Goal: Find specific page/section: Find specific page/section

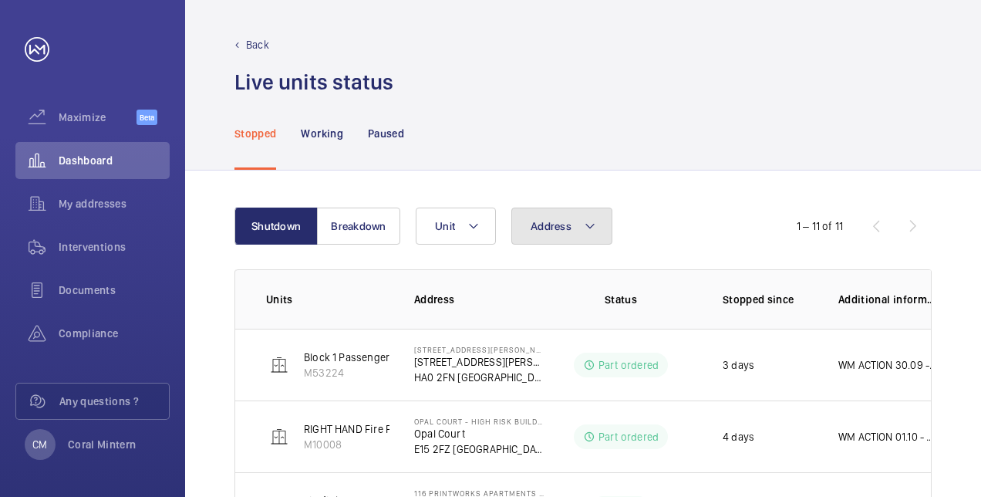
click at [552, 225] on span "Address" at bounding box center [551, 226] width 41 height 12
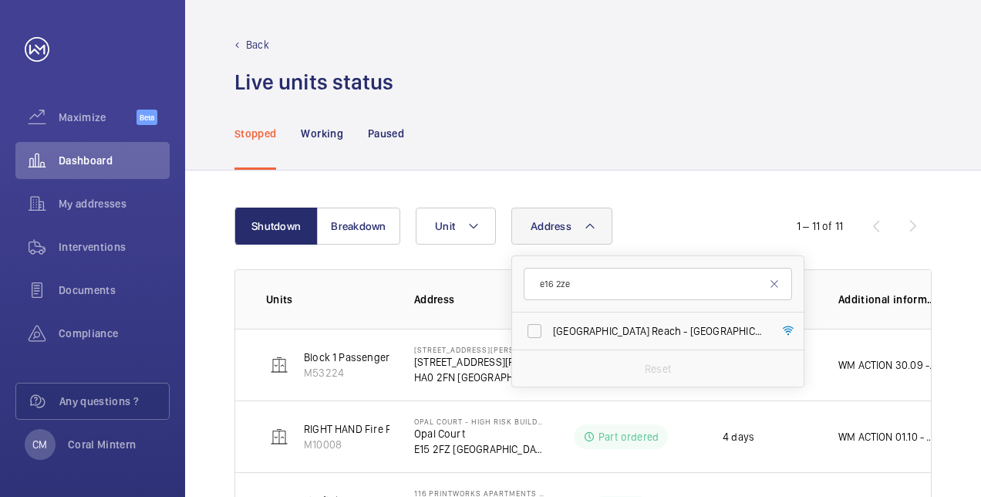
type input "e16 2ze"
click at [622, 323] on span "[GEOGRAPHIC_DATA] Reach - [GEOGRAPHIC_DATA], [GEOGRAPHIC_DATA] 2ZE" at bounding box center [659, 330] width 212 height 15
click at [550, 323] on input "[GEOGRAPHIC_DATA] Reach - [GEOGRAPHIC_DATA], [GEOGRAPHIC_DATA] 2ZE" at bounding box center [534, 330] width 31 height 31
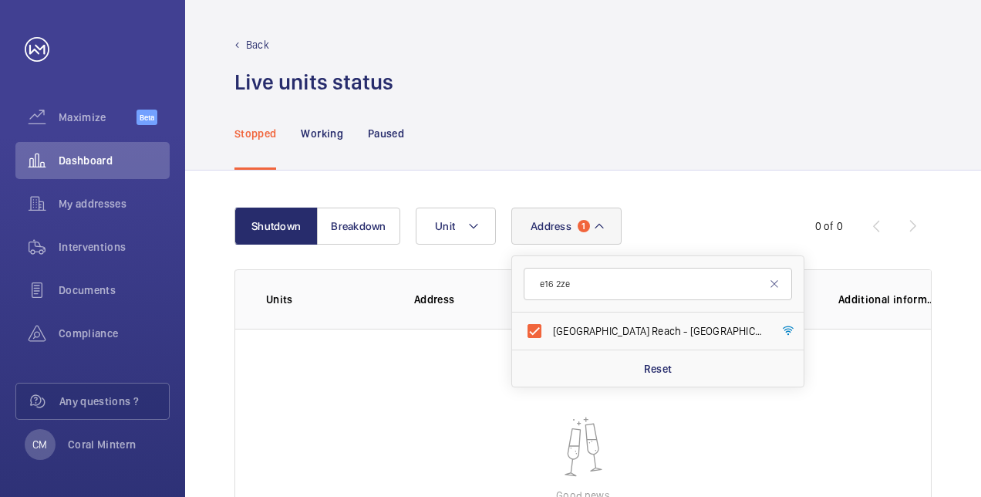
drag, startPoint x: 604, startPoint y: 328, endPoint x: 589, endPoint y: 284, distance: 46.3
click at [603, 325] on span "[GEOGRAPHIC_DATA] Reach - [GEOGRAPHIC_DATA], [GEOGRAPHIC_DATA] 2ZE" at bounding box center [659, 330] width 212 height 15
click at [550, 325] on input "[GEOGRAPHIC_DATA] Reach - [GEOGRAPHIC_DATA], [GEOGRAPHIC_DATA] 2ZE" at bounding box center [534, 330] width 31 height 31
checkbox input "false"
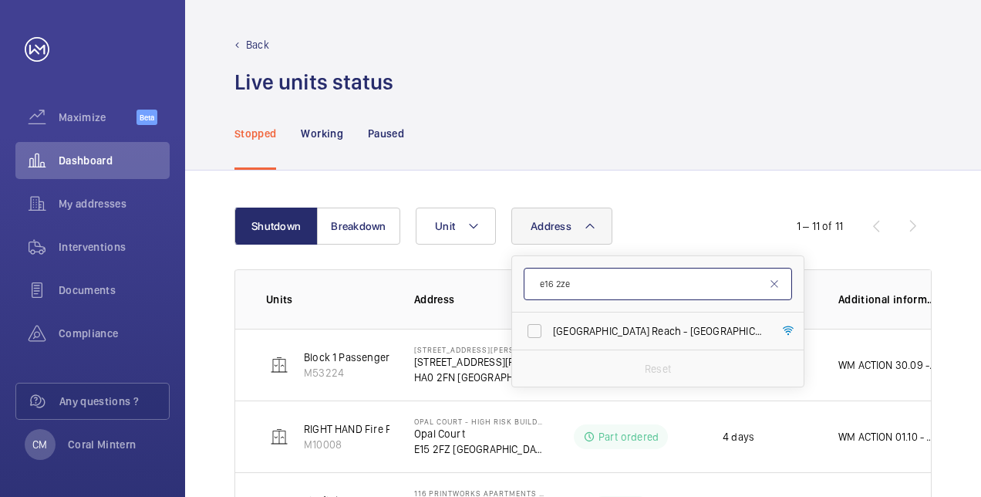
drag, startPoint x: 589, startPoint y: 284, endPoint x: 532, endPoint y: 274, distance: 58.0
click at [532, 274] on input "e16 2ze" at bounding box center [658, 284] width 268 height 32
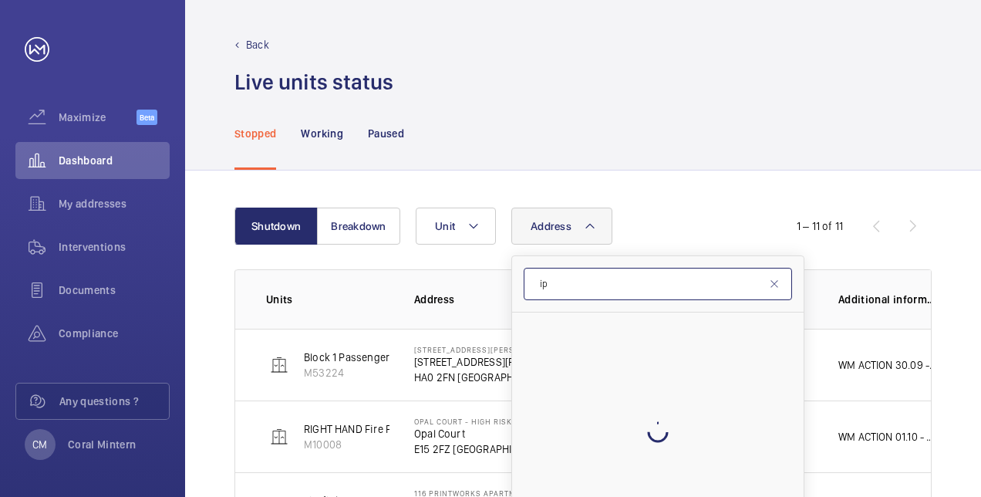
type input "i"
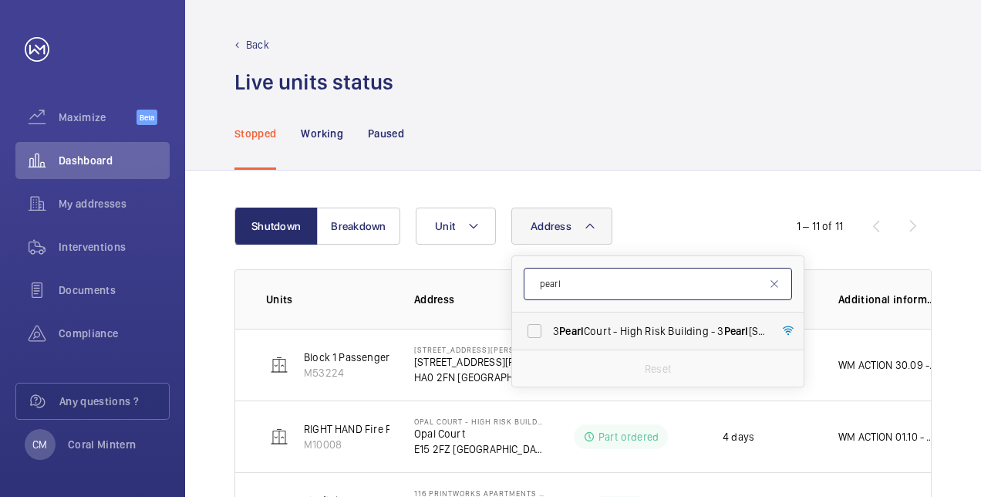
type input "pearl"
click at [646, 318] on label "[STREET_ADDRESS]" at bounding box center [646, 330] width 268 height 37
click at [550, 318] on input "[STREET_ADDRESS]" at bounding box center [534, 330] width 31 height 31
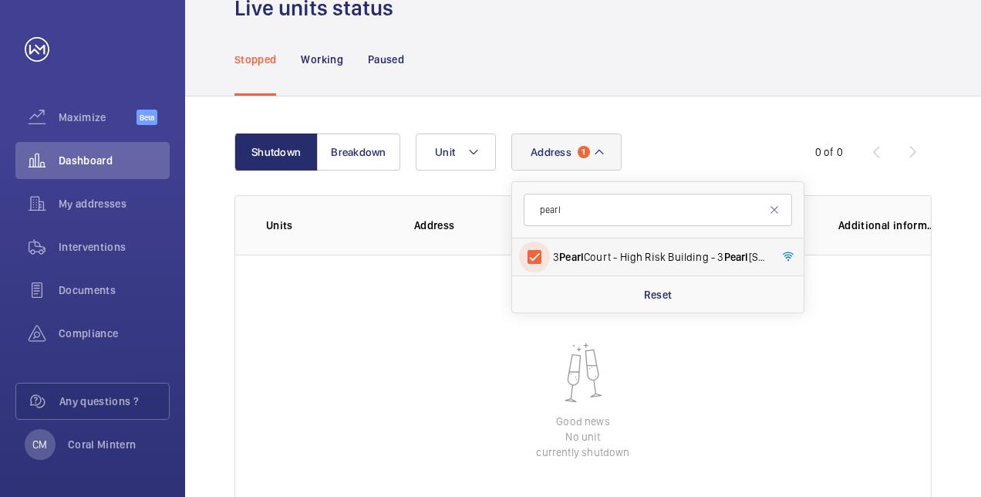
scroll to position [162, 0]
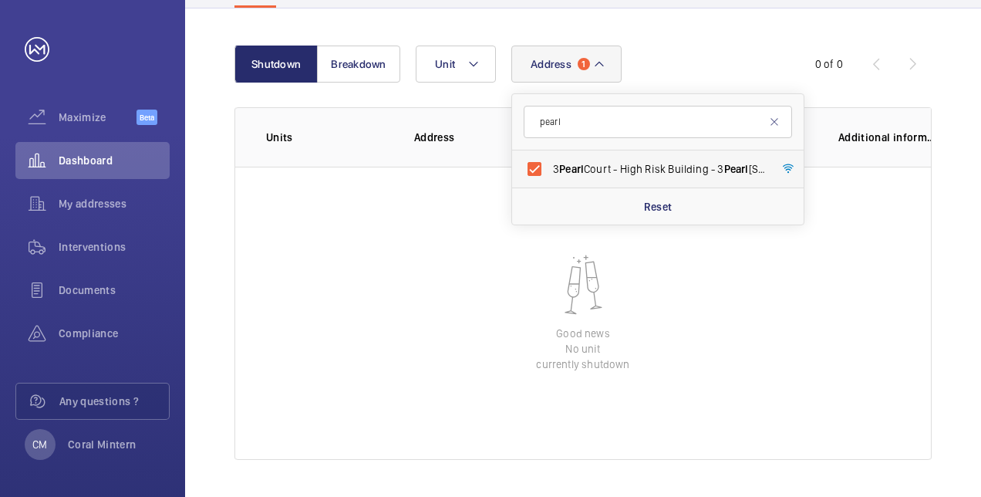
click at [626, 175] on span "[STREET_ADDRESS]" at bounding box center [659, 168] width 212 height 15
click at [550, 175] on input "[STREET_ADDRESS]" at bounding box center [534, 168] width 31 height 31
checkbox input "false"
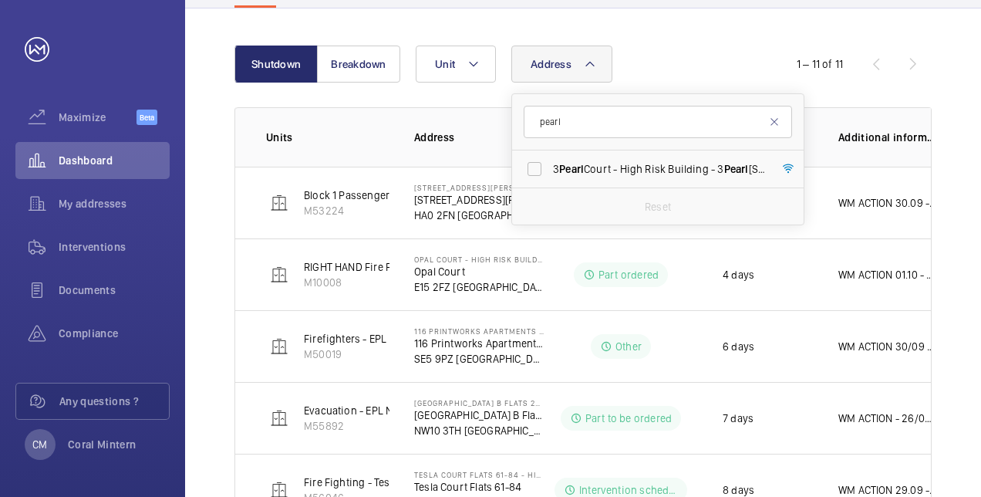
drag, startPoint x: 607, startPoint y: 103, endPoint x: 560, endPoint y: 106, distance: 47.2
click at [558, 105] on form "pearl" at bounding box center [658, 122] width 292 height 56
drag, startPoint x: 545, startPoint y: 120, endPoint x: 588, endPoint y: 129, distance: 44.0
click at [588, 121] on input "pearl" at bounding box center [658, 122] width 268 height 32
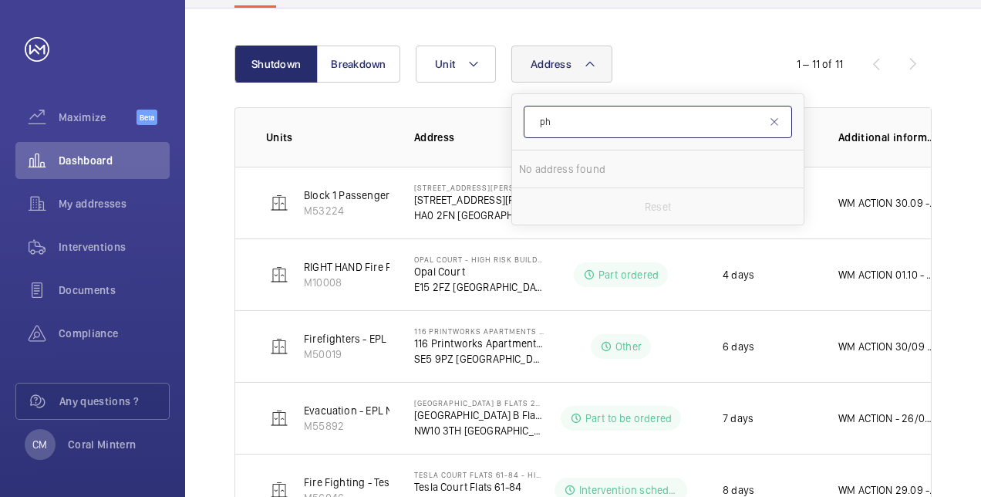
type input "p"
type input "hambling court"
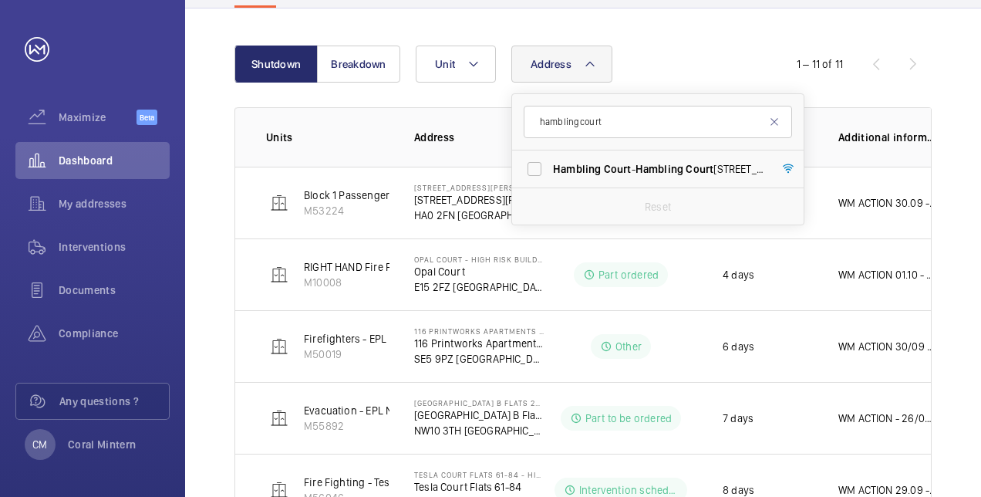
click at [628, 173] on span "Court" at bounding box center [618, 169] width 28 height 12
click at [550, 173] on input "[STREET_ADDRESS]" at bounding box center [534, 168] width 31 height 31
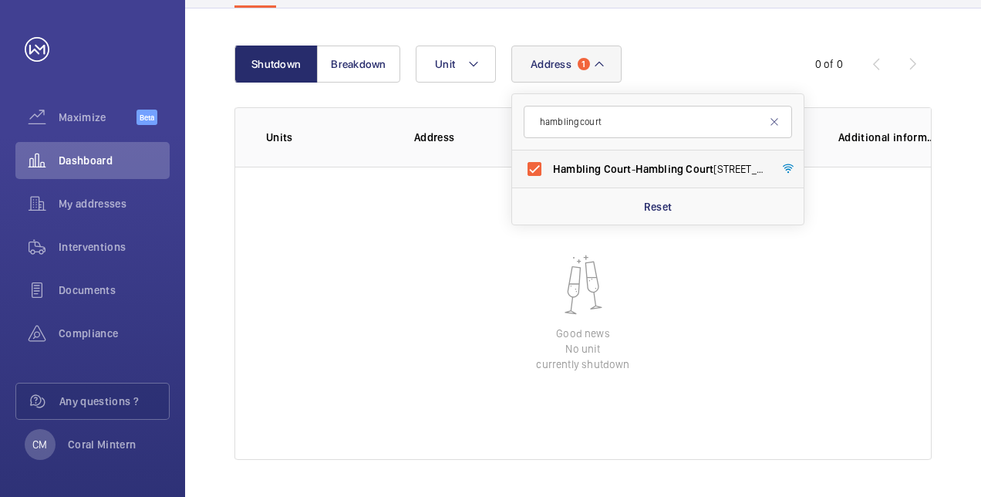
click at [588, 164] on span "Hambling" at bounding box center [577, 169] width 48 height 12
click at [550, 164] on input "[STREET_ADDRESS]" at bounding box center [534, 168] width 31 height 31
checkbox input "false"
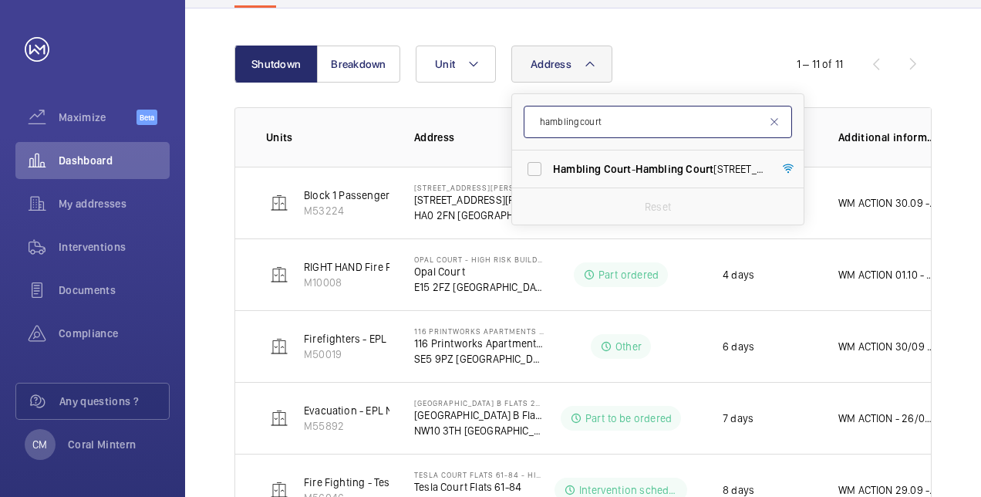
drag, startPoint x: 611, startPoint y: 130, endPoint x: 535, endPoint y: 119, distance: 77.1
click at [535, 119] on input "hambling court" at bounding box center [658, 122] width 268 height 32
type input "nw1 2nd"
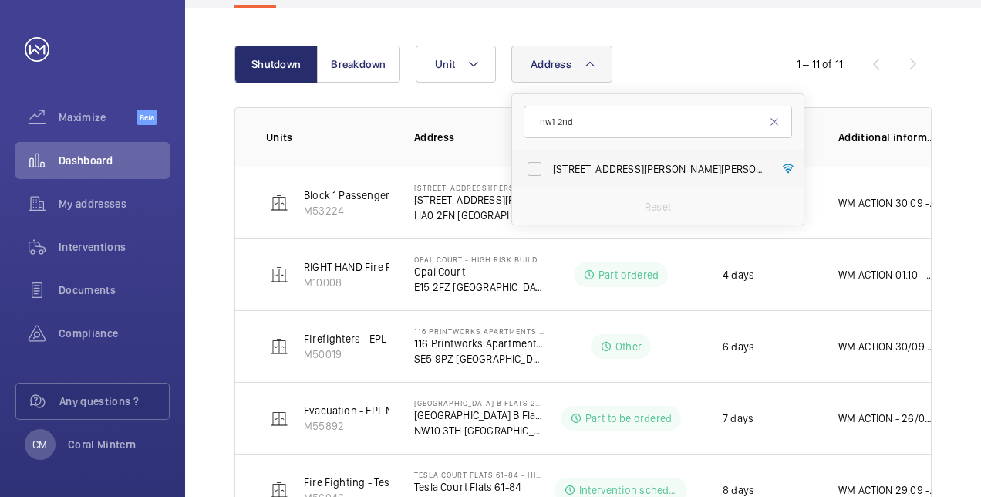
click at [642, 174] on span "[STREET_ADDRESS][PERSON_NAME][PERSON_NAME] 2ND" at bounding box center [659, 168] width 212 height 15
click at [550, 174] on input "[STREET_ADDRESS][PERSON_NAME][PERSON_NAME] 2ND" at bounding box center [534, 168] width 31 height 31
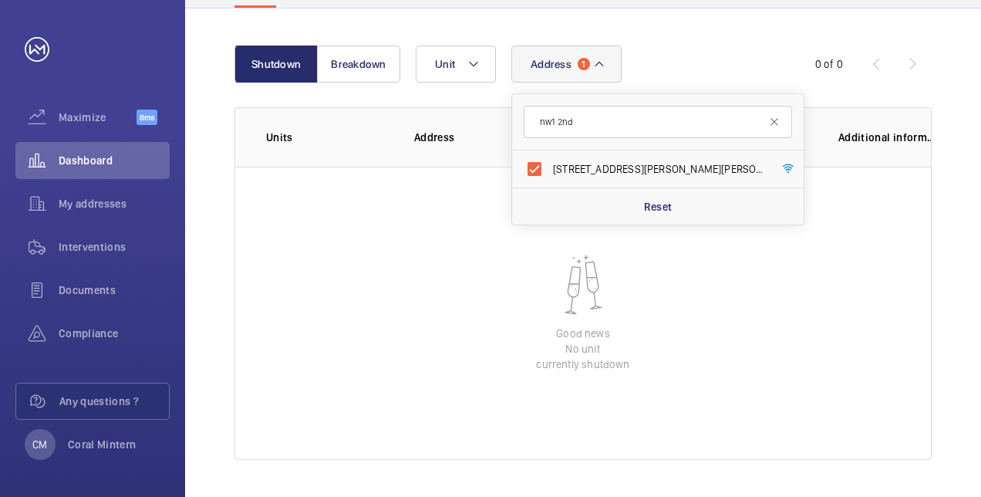
drag, startPoint x: 628, startPoint y: 175, endPoint x: 616, endPoint y: 142, distance: 35.4
click at [628, 174] on span "[STREET_ADDRESS][PERSON_NAME][PERSON_NAME] 2ND" at bounding box center [659, 168] width 212 height 15
click at [550, 174] on input "[STREET_ADDRESS][PERSON_NAME][PERSON_NAME] 2ND" at bounding box center [534, 168] width 31 height 31
checkbox input "false"
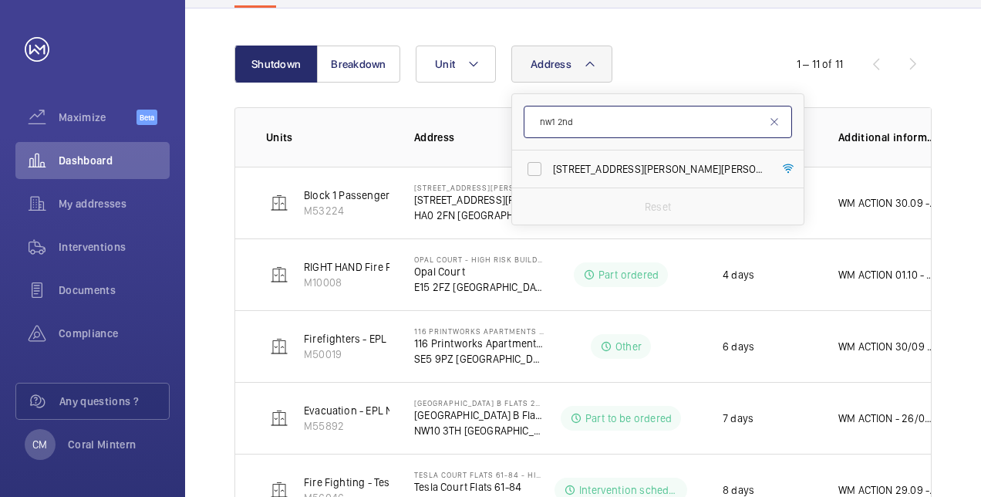
drag, startPoint x: 595, startPoint y: 128, endPoint x: 534, endPoint y: 122, distance: 62.0
click at [534, 122] on input "nw1 2nd" at bounding box center [658, 122] width 268 height 32
type input "cubitt court"
drag, startPoint x: 646, startPoint y: 164, endPoint x: 594, endPoint y: 139, distance: 58.0
click at [646, 163] on span "[STREET_ADDRESS]" at bounding box center [659, 168] width 212 height 15
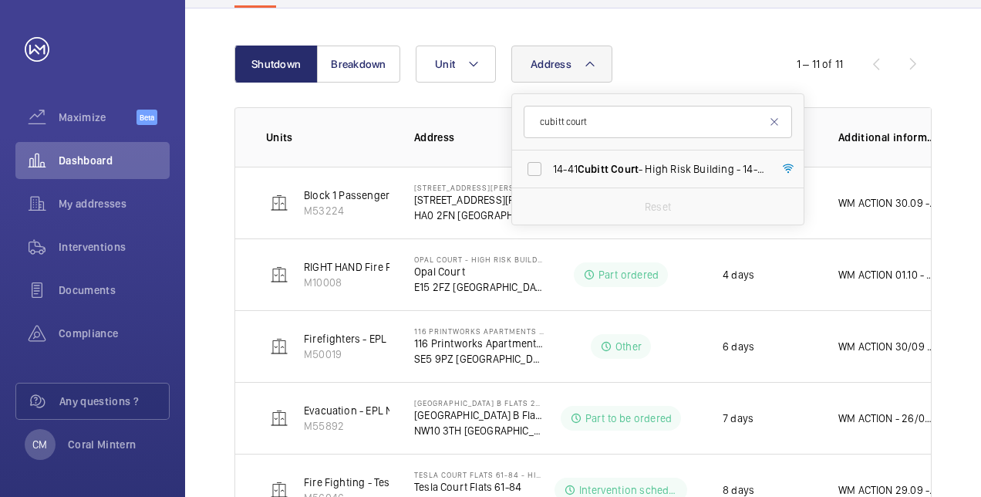
click at [550, 163] on input "[STREET_ADDRESS]" at bounding box center [534, 168] width 31 height 31
checkbox input "true"
